Goal: Find specific page/section: Find specific page/section

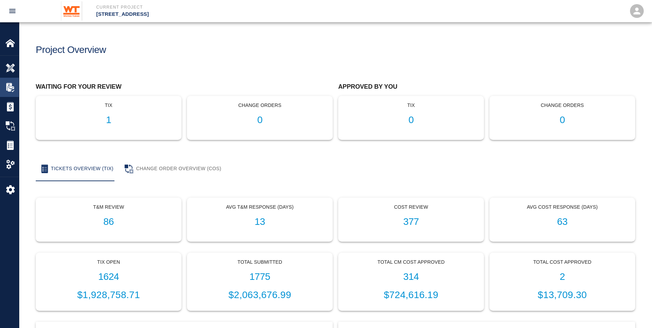
click at [15, 86] on img at bounding box center [10, 87] width 10 height 10
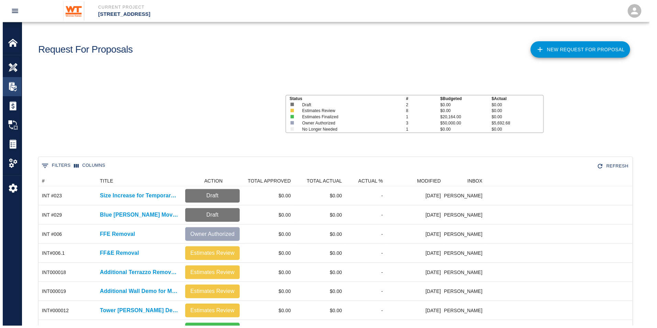
scroll to position [5, 5]
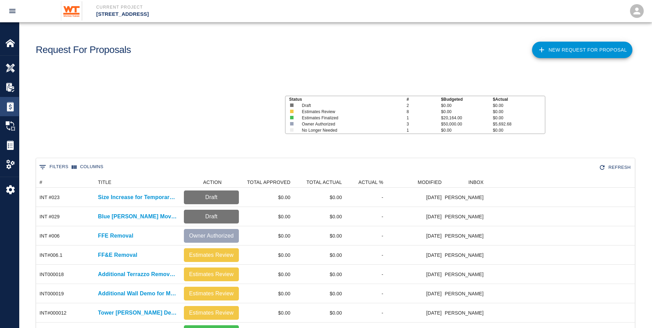
click at [14, 102] on img at bounding box center [10, 107] width 10 height 10
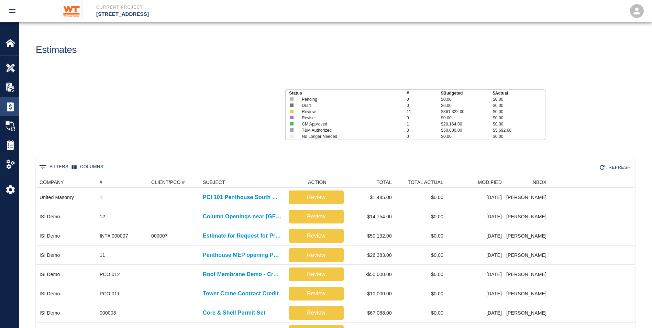
scroll to position [5, 5]
click at [13, 120] on div "Change Orders" at bounding box center [9, 125] width 19 height 19
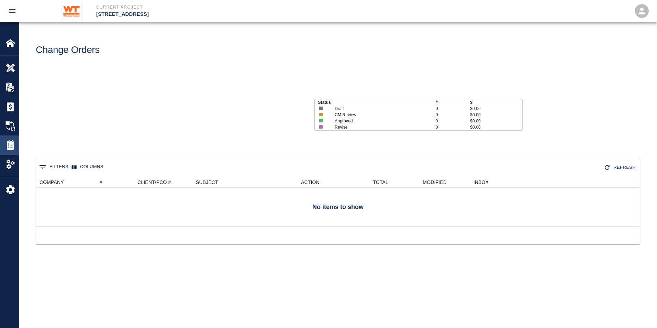
click at [11, 142] on img at bounding box center [10, 145] width 10 height 10
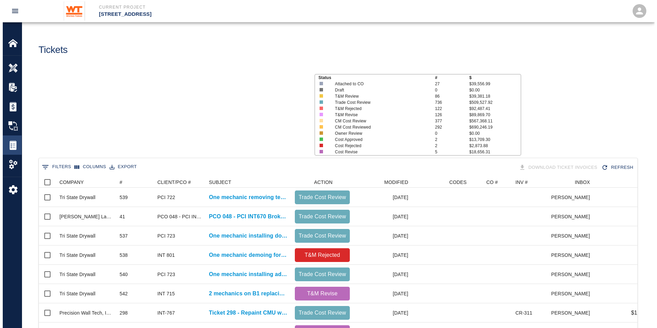
scroll to position [396, 593]
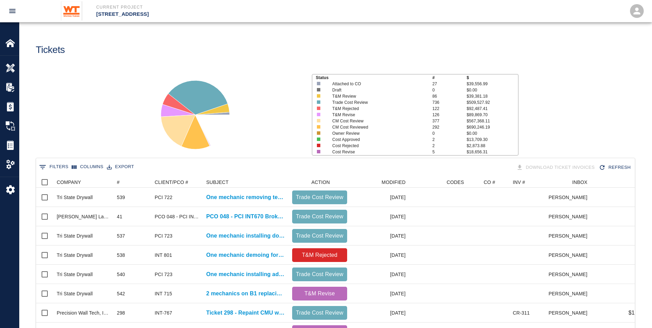
click at [49, 167] on button "0 Filters" at bounding box center [53, 166] width 33 height 11
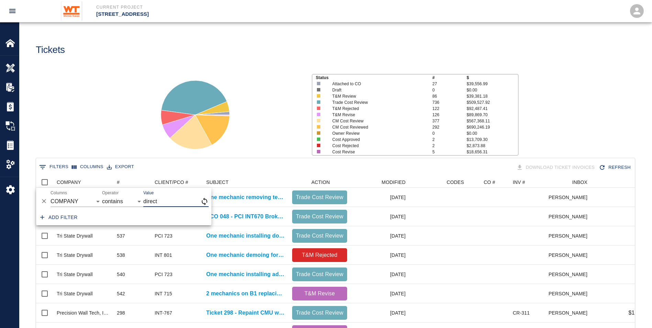
type input "direct"
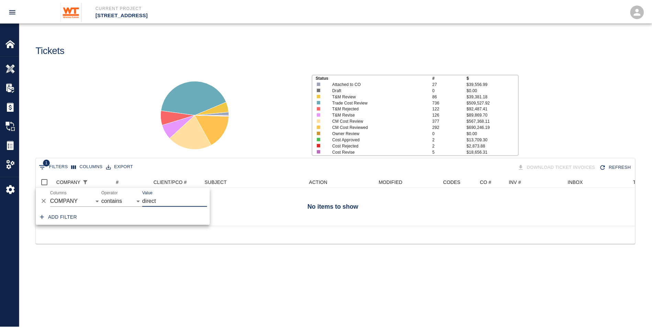
scroll to position [5, 5]
click at [149, 107] on div at bounding box center [228, 111] width 161 height 91
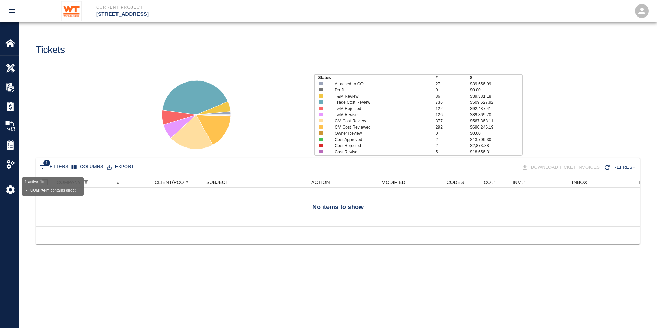
click at [47, 169] on button "1 Filters" at bounding box center [53, 166] width 33 height 11
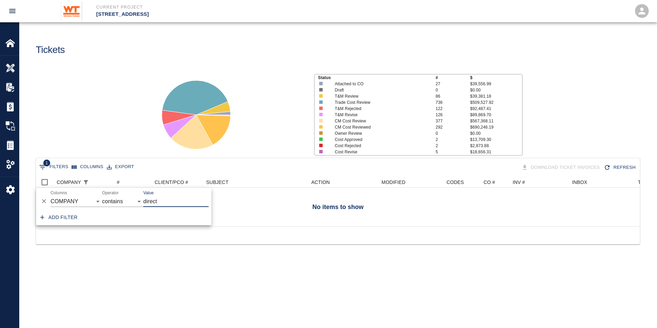
drag, startPoint x: 163, startPoint y: 200, endPoint x: 116, endPoint y: 200, distance: 47.7
click at [116, 200] on div "And Or Columns COMPANY ID # CLIENT/PCO # SUBJECT DESCRIPTION ACTION WORK MODIFI…" at bounding box center [123, 199] width 175 height 22
type input "tri"
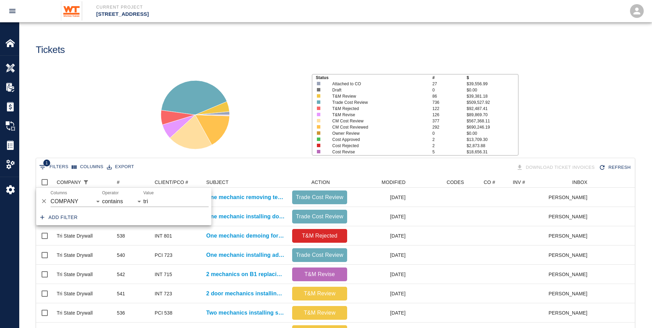
click at [121, 116] on div "Status # $ Attached to CO 27 $39,556.99 Draft 0 $0.00 T&M Review 86 $39,381.18 …" at bounding box center [332, 111] width 637 height 91
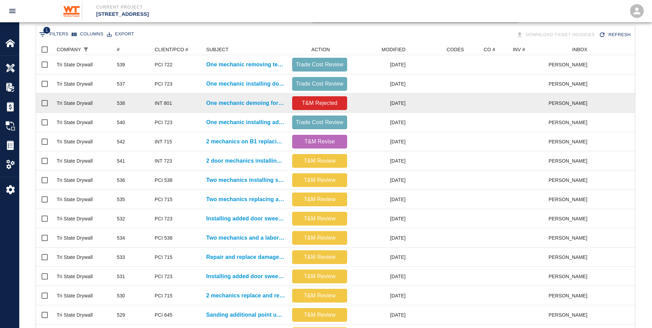
scroll to position [284, 0]
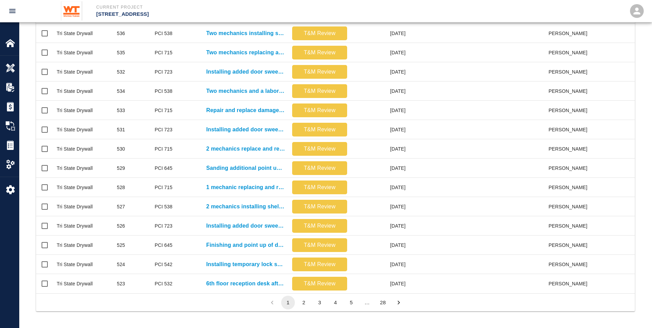
click at [386, 304] on button "28" at bounding box center [383, 302] width 14 height 14
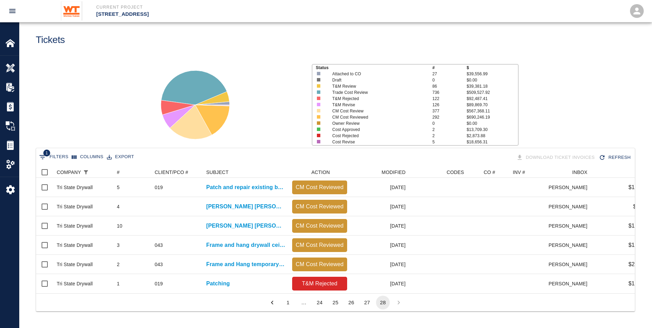
scroll to position [15, 0]
click at [318, 304] on button "24" at bounding box center [320, 302] width 14 height 14
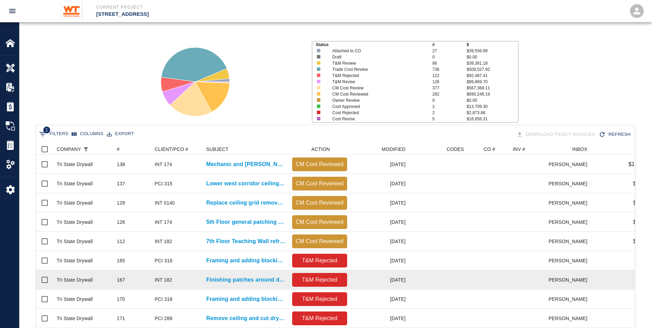
scroll to position [284, 0]
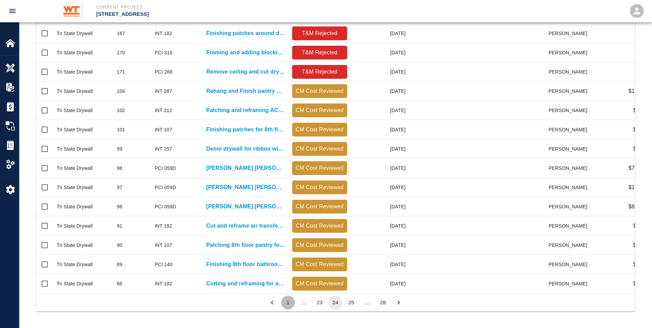
click at [288, 304] on button "1" at bounding box center [288, 302] width 14 height 14
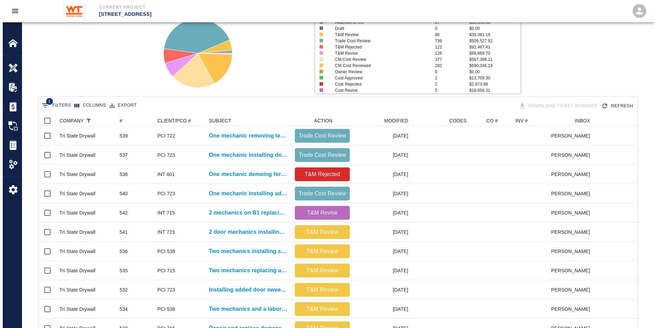
scroll to position [0, 0]
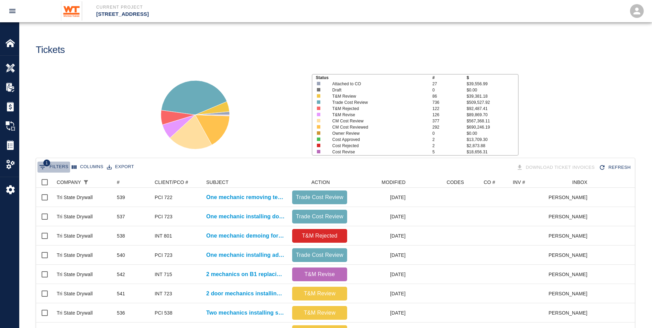
click at [62, 166] on button "1 Filters" at bounding box center [53, 166] width 33 height 11
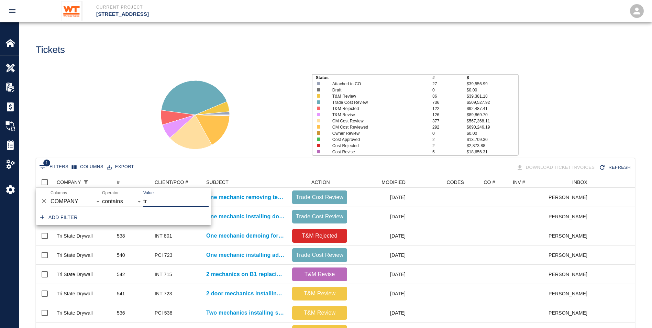
type input "t"
type input "path"
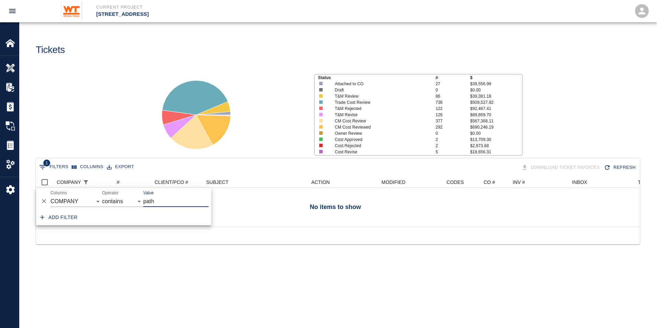
scroll to position [5, 5]
click at [144, 68] on div "Status # $ Attached to CO 27 $39,556.99 Draft 0 $0.00 T&M Review 86 $39,381.18 …" at bounding box center [335, 111] width 643 height 91
